Goal: Transaction & Acquisition: Book appointment/travel/reservation

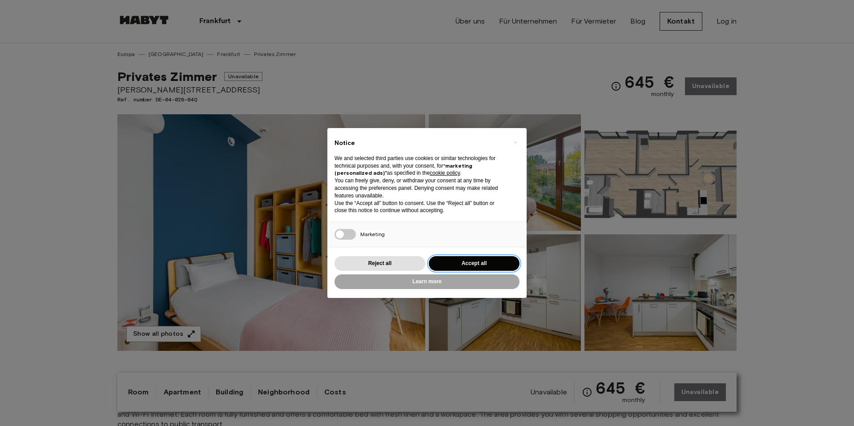
click at [477, 261] on button "Accept all" at bounding box center [474, 263] width 91 height 15
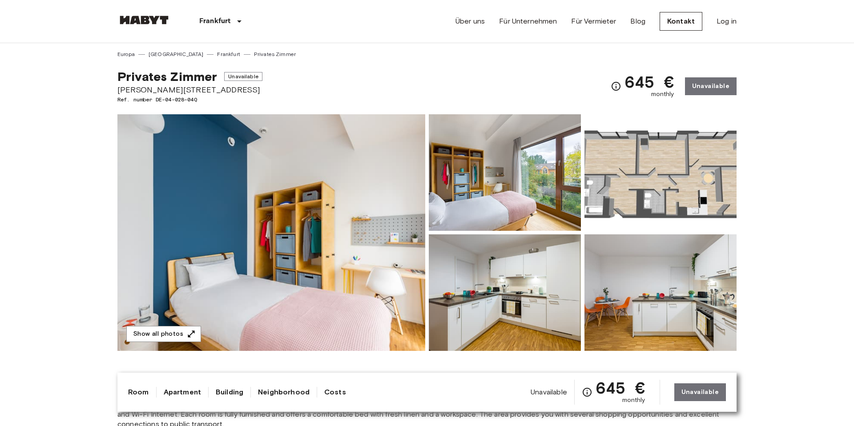
click at [539, 198] on img at bounding box center [505, 172] width 152 height 116
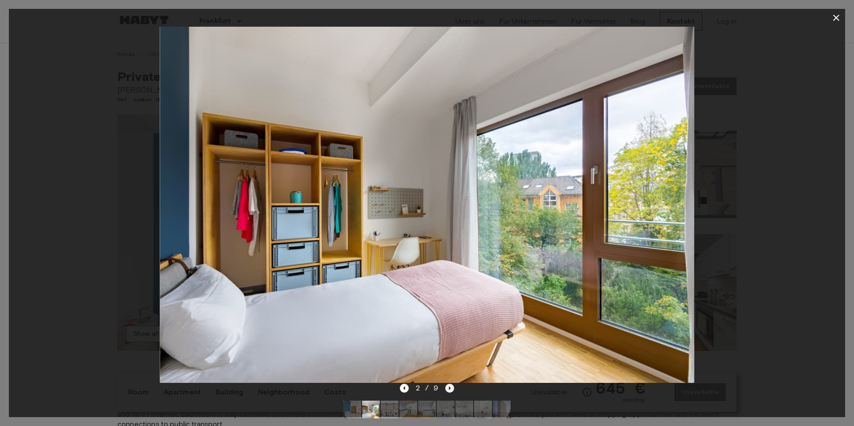
click at [450, 389] on icon "Next image" at bounding box center [449, 388] width 9 height 9
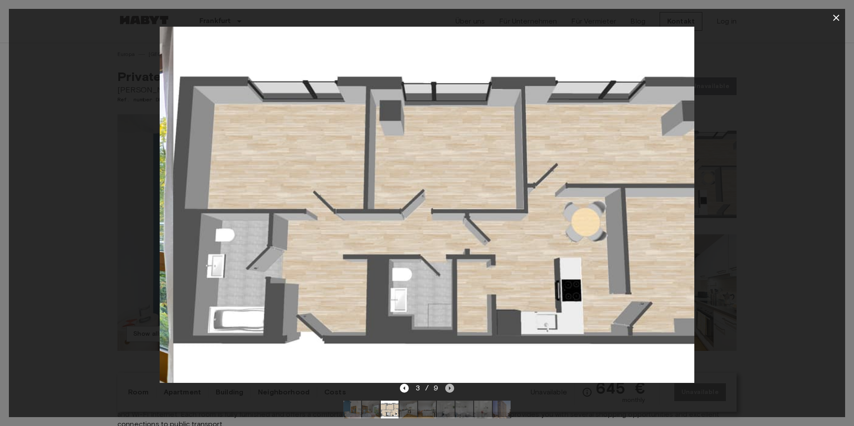
click at [450, 389] on icon "Next image" at bounding box center [449, 388] width 9 height 9
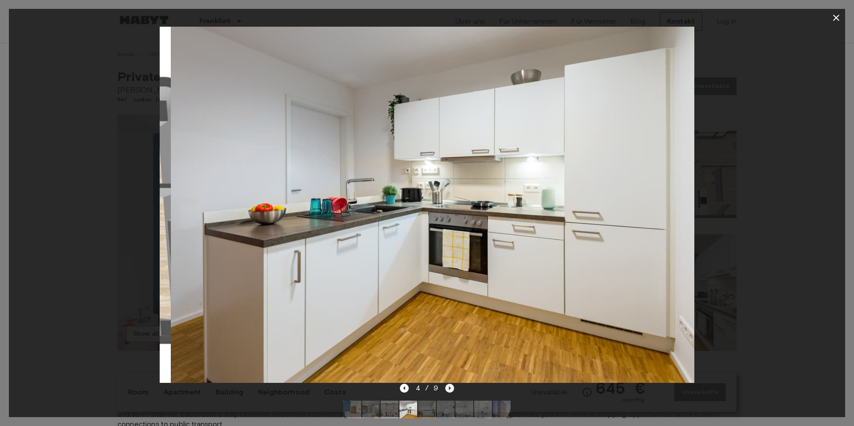
click at [450, 389] on icon "Next image" at bounding box center [449, 388] width 9 height 9
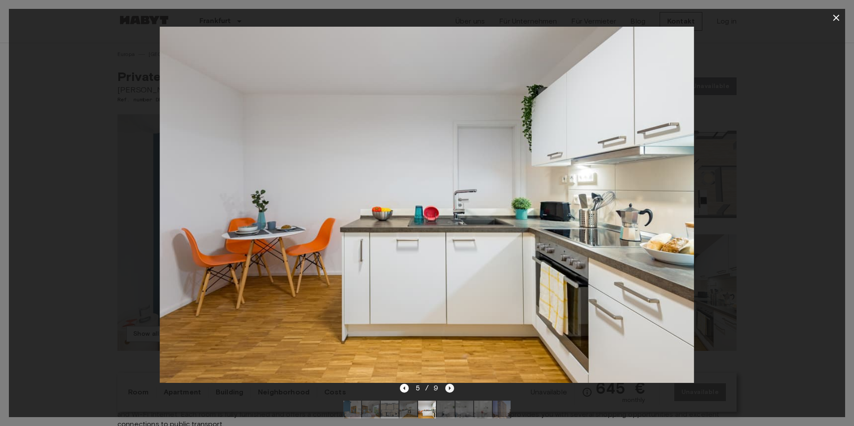
click at [450, 389] on icon "Next image" at bounding box center [449, 388] width 9 height 9
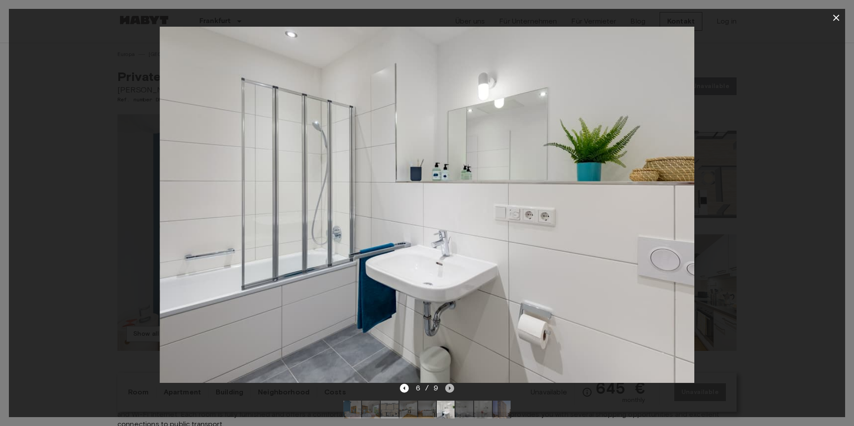
click at [450, 389] on icon "Next image" at bounding box center [449, 388] width 9 height 9
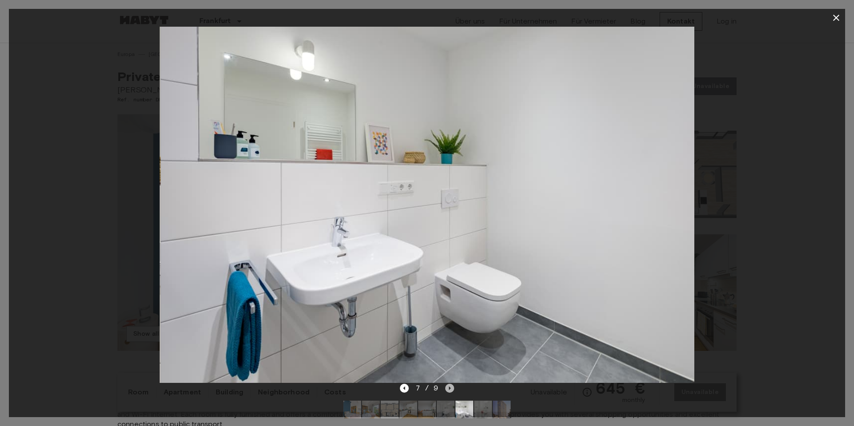
click at [450, 389] on icon "Next image" at bounding box center [449, 388] width 9 height 9
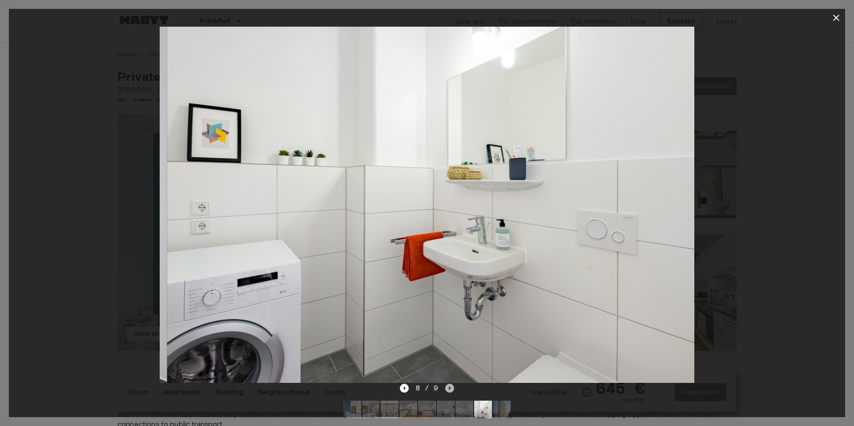
click at [450, 389] on icon "Next image" at bounding box center [449, 388] width 9 height 9
